Goal: Information Seeking & Learning: Learn about a topic

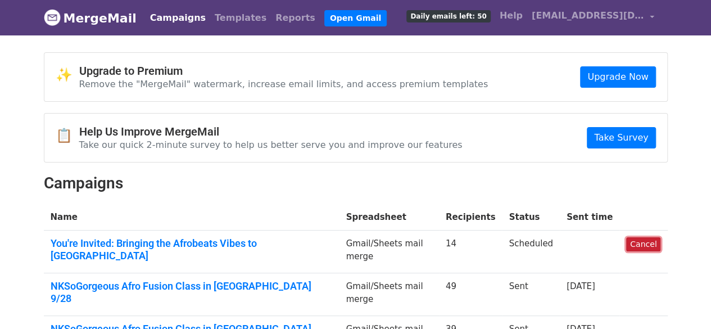
click at [644, 243] on link "Cancel" at bounding box center [643, 244] width 34 height 14
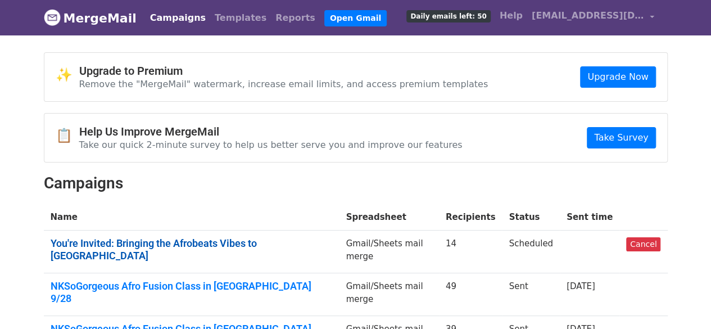
click at [258, 242] on link "You're Invited: Bringing the Afrobeats Vibes to [GEOGRAPHIC_DATA]" at bounding box center [192, 249] width 282 height 24
click at [209, 243] on link "You're Invited: Bringing the Afrobeats Vibes to [GEOGRAPHIC_DATA]" at bounding box center [192, 249] width 282 height 24
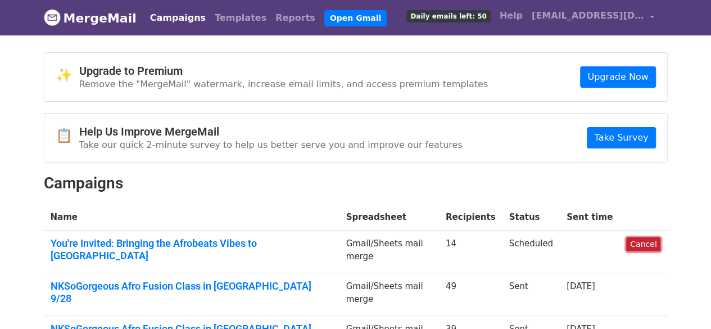
click at [643, 244] on link "Cancel" at bounding box center [643, 244] width 34 height 14
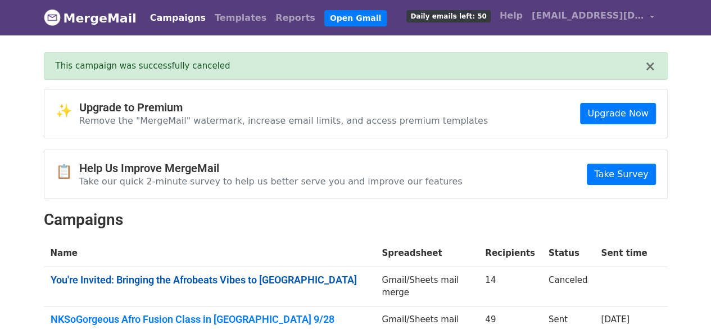
click at [291, 275] on link "You're Invited: Bringing the Afrobeats Vibes to [GEOGRAPHIC_DATA]" at bounding box center [210, 280] width 318 height 12
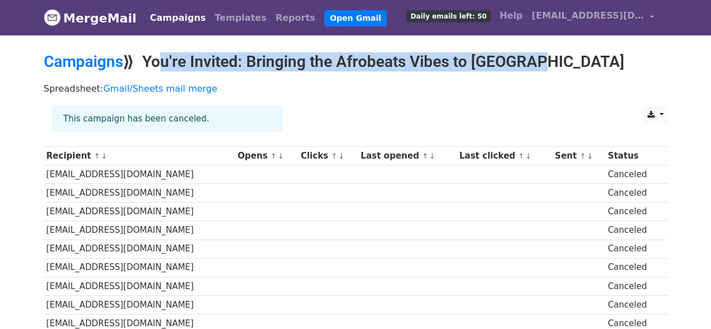
drag, startPoint x: 149, startPoint y: 59, endPoint x: 535, endPoint y: 53, distance: 386.0
click at [535, 53] on h2 "Campaigns ⟫ You're Invited: Bringing the Afrobeats Vibes to Durham" at bounding box center [356, 61] width 624 height 19
copy h2 "You're Invited: Bringing the Afrobeats Vibes to [GEOGRAPHIC_DATA]"
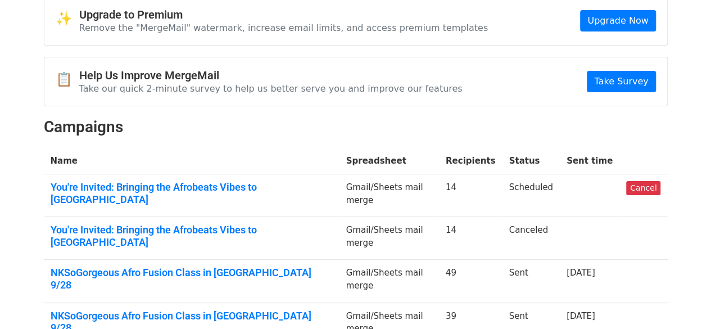
scroll to position [112, 0]
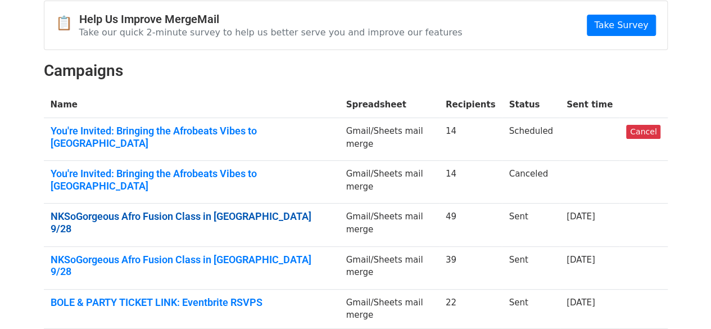
click at [231, 210] on link "NKSoGorgeous Afro Fusion Class in [GEOGRAPHIC_DATA] 9/28" at bounding box center [192, 222] width 282 height 24
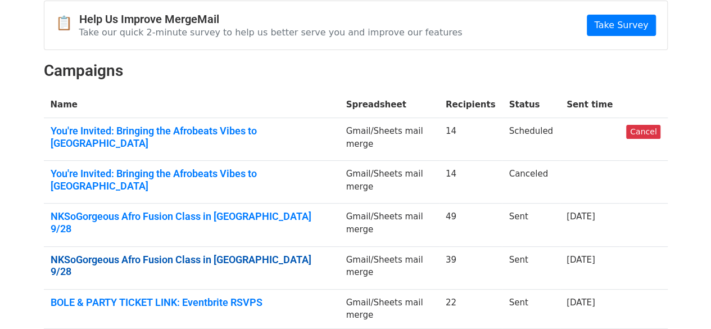
click at [186, 253] on link "NKSoGorgeous Afro Fusion Class in [GEOGRAPHIC_DATA] 9/28" at bounding box center [192, 265] width 282 height 24
